Goal: Task Accomplishment & Management: Use online tool/utility

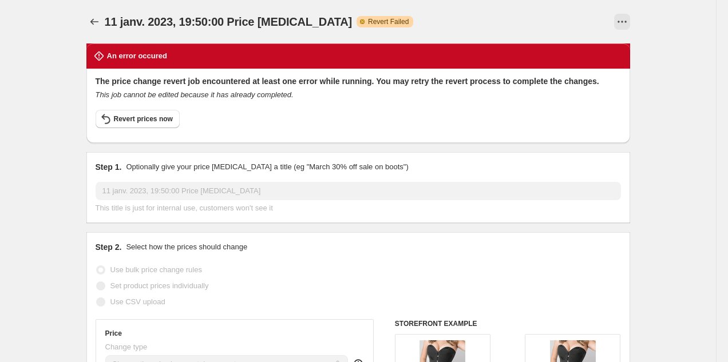
select select "percentage"
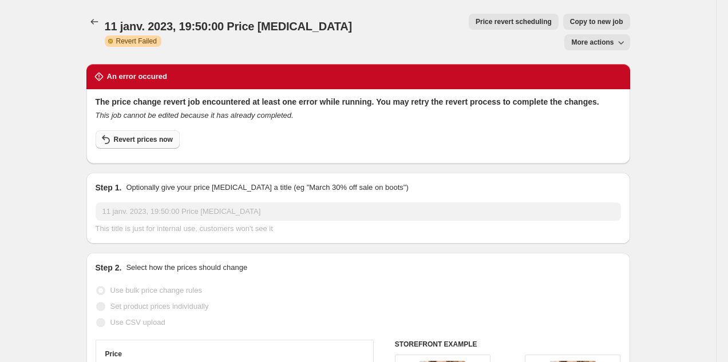
click at [159, 135] on span "Revert prices now" at bounding box center [143, 139] width 59 height 9
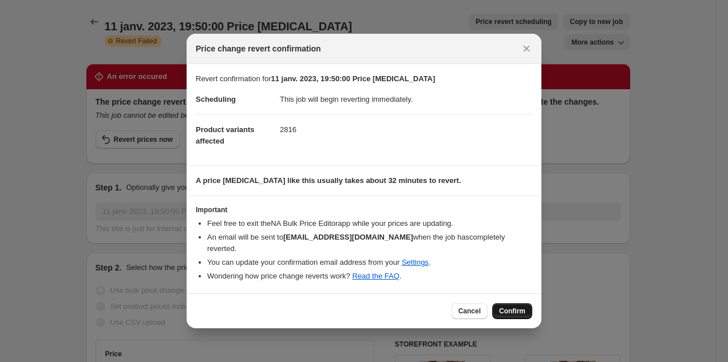
click at [514, 303] on button "Confirm" at bounding box center [512, 311] width 40 height 16
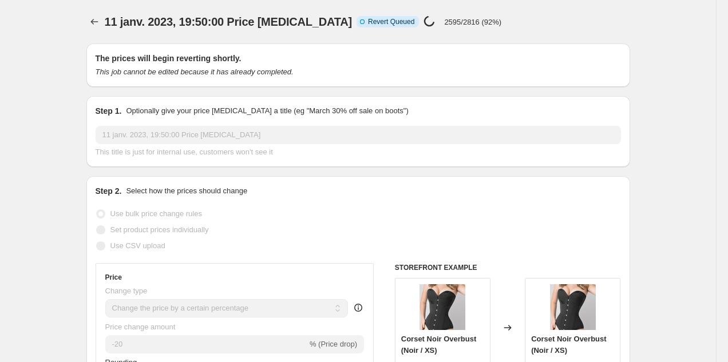
drag, startPoint x: 410, startPoint y: 23, endPoint x: 477, endPoint y: 23, distance: 67.5
click at [477, 23] on div "11 janv. 2023, 19:50:00 Price [MEDICAL_DATA] Info Incomplete Revert Queued Pric…" at bounding box center [333, 22] width 457 height 16
click at [467, 23] on p "2595/2816 (92%)" at bounding box center [472, 22] width 57 height 9
drag, startPoint x: 465, startPoint y: 23, endPoint x: 425, endPoint y: 23, distance: 40.1
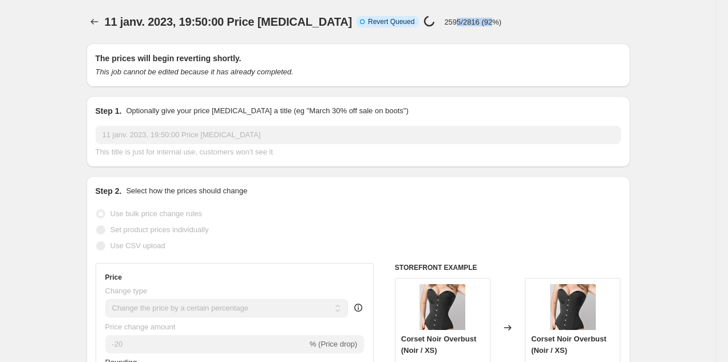
click at [444, 23] on p "2595/2816 (92%)" at bounding box center [472, 22] width 57 height 9
drag, startPoint x: 407, startPoint y: 21, endPoint x: 462, endPoint y: 21, distance: 55.0
click at [462, 21] on div "Price [MEDICAL_DATA] in progress... 2595/2816 (92%)" at bounding box center [463, 21] width 78 height 13
drag, startPoint x: 472, startPoint y: 22, endPoint x: 380, endPoint y: 22, distance: 92.2
click at [380, 22] on div "Info Incomplete Revert Queued Price [MEDICAL_DATA] in progress... 2595/2816 (92…" at bounding box center [429, 21] width 145 height 13
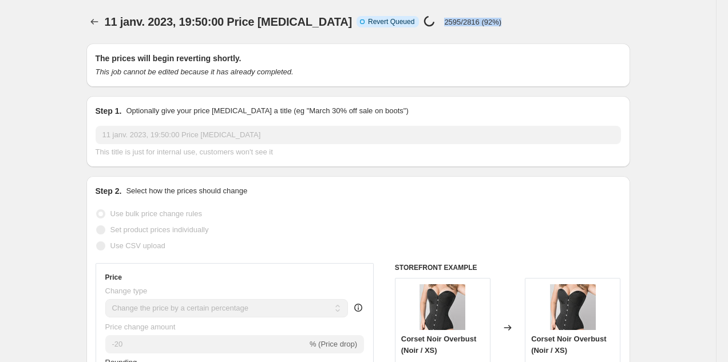
click at [380, 22] on span "Revert Queued" at bounding box center [391, 21] width 46 height 9
drag, startPoint x: 409, startPoint y: 20, endPoint x: 457, endPoint y: 20, distance: 48.7
click at [457, 20] on div "Price [MEDICAL_DATA] in progress... 2595/2816 (92%)" at bounding box center [463, 21] width 78 height 13
click at [457, 20] on p "2595/2816 (92%)" at bounding box center [472, 22] width 57 height 9
click at [444, 20] on p "2595/2816 (92%)" at bounding box center [472, 22] width 57 height 9
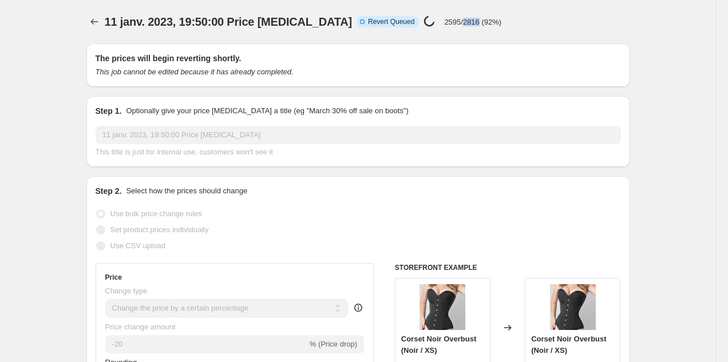
click at [444, 20] on p "2595/2816 (92%)" at bounding box center [472, 22] width 57 height 9
click at [444, 21] on p "2595/2816 (92%)" at bounding box center [472, 22] width 57 height 9
click at [444, 24] on p "2595/2816 (92%)" at bounding box center [472, 22] width 57 height 9
